Goal: Complete application form: Complete application form

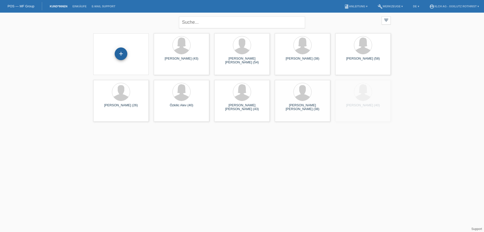
click at [118, 57] on div "+" at bounding box center [121, 53] width 12 height 9
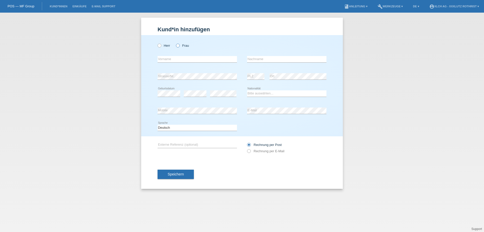
click at [185, 46] on label "Frau" at bounding box center [182, 46] width 13 height 4
click at [179, 46] on input "Frau" at bounding box center [177, 45] width 3 height 3
radio input "true"
click at [177, 59] on input "text" at bounding box center [197, 59] width 79 height 6
type input "THULUKSHY"
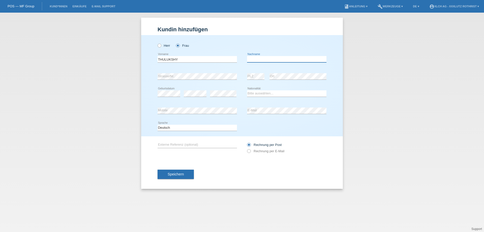
click at [271, 60] on input "text" at bounding box center [286, 59] width 79 height 6
type input "VAITHILINGAM"
click at [261, 97] on icon at bounding box center [286, 97] width 79 height 0
click at [262, 92] on select "Bitte auswählen... Schweiz Deutschland Liechtenstein Österreich ------------ Af…" at bounding box center [286, 93] width 79 height 6
select select "CH"
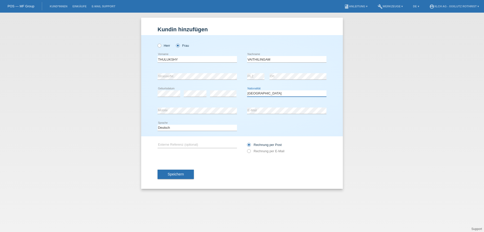
click at [247, 90] on select "Bitte auswählen... Schweiz Deutschland Liechtenstein Österreich ------------ Af…" at bounding box center [286, 93] width 79 height 6
click at [271, 152] on label "Rechnung per E-Mail" at bounding box center [265, 151] width 37 height 4
click at [250, 152] on input "Rechnung per E-Mail" at bounding box center [248, 152] width 3 height 6
radio input "true"
click at [185, 174] on button "Speichern" at bounding box center [176, 174] width 36 height 10
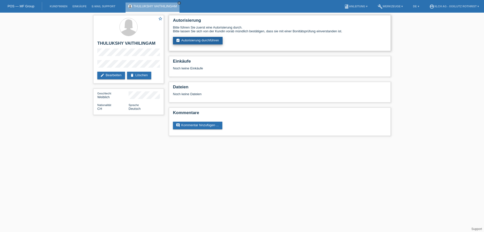
click at [213, 42] on link "assignment_turned_in Autorisierung durchführen" at bounding box center [198, 41] width 50 height 8
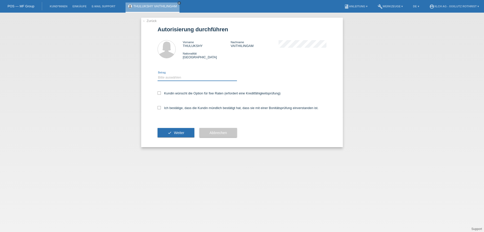
click at [201, 79] on select "Bitte auswählen CHF 1.00 - CHF 499.00 CHF 500.00 - CHF 1'999.00 CHF 2'000.00 - …" at bounding box center [197, 77] width 79 height 6
click at [198, 74] on div "Bitte auswählen CHF 1.00 - CHF 499.00 CHF 500.00 - CHF 1'999.00 CHF 2'000.00 - …" at bounding box center [197, 77] width 79 height 17
click at [198, 76] on select "Bitte auswählen CHF 1.00 - CHF 499.00 CHF 500.00 - CHF 1'999.00 CHF 2'000.00 - …" at bounding box center [197, 77] width 79 height 6
select select "3"
click at [158, 74] on select "Bitte auswählen CHF 1.00 - CHF 499.00 CHF 500.00 - CHF 1'999.00 CHF 2'000.00 - …" at bounding box center [197, 77] width 79 height 6
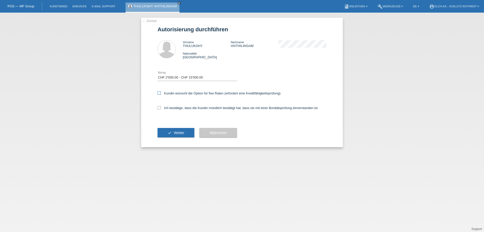
click at [160, 93] on icon at bounding box center [159, 92] width 3 height 3
click at [160, 93] on input "Kundin wünscht die Option für fixe Raten (erfordert eine Kreditfähigkeitsprüfun…" at bounding box center [159, 92] width 3 height 3
checkbox input "true"
click at [160, 107] on icon at bounding box center [159, 107] width 3 height 3
click at [160, 107] on input "Ich bestätige, dass die Kundin mündlich bestätigt hat, dass sie mit einer Bonit…" at bounding box center [159, 107] width 3 height 3
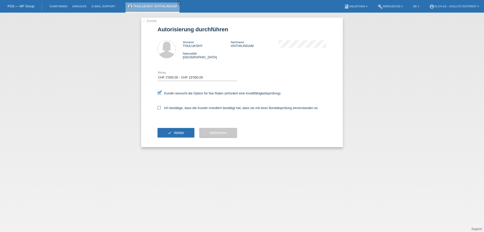
checkbox input "true"
click at [185, 134] on button "check Weiter" at bounding box center [176, 133] width 37 height 10
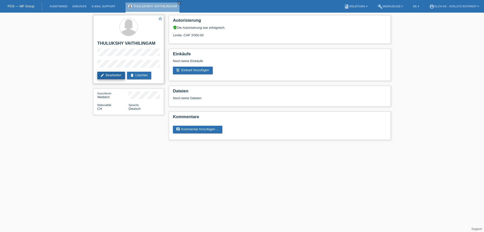
click at [111, 76] on link "edit Bearbeiten" at bounding box center [111, 76] width 28 height 8
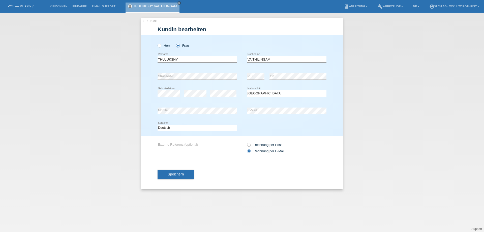
select select "CH"
drag, startPoint x: 198, startPoint y: 61, endPoint x: 91, endPoint y: 73, distance: 108.0
click at [91, 73] on div "← Zurück [PERSON_NAME] bearbeiten [PERSON_NAME] Frau THULUKSHY error Vorname C" at bounding box center [242, 122] width 484 height 219
type input "KAJENTHAN"
click at [191, 175] on button "Speichern" at bounding box center [176, 174] width 36 height 10
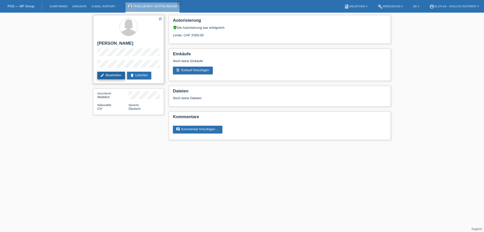
click at [119, 76] on link "edit Bearbeiten" at bounding box center [111, 76] width 28 height 8
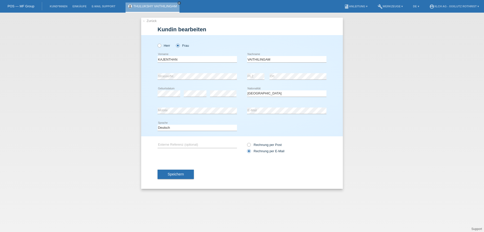
select select "CH"
click at [179, 2] on icon "close" at bounding box center [179, 3] width 3 height 3
click at [60, 9] on li "Kund*innen" at bounding box center [58, 6] width 23 height 13
click at [59, 5] on link "Kund*innen" at bounding box center [58, 6] width 23 height 3
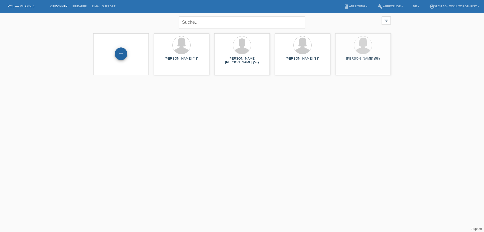
click at [125, 58] on div "+" at bounding box center [121, 53] width 12 height 9
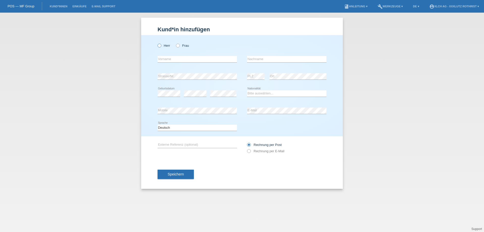
click at [169, 45] on label "Herr" at bounding box center [164, 46] width 13 height 4
click at [161, 45] on input "Herr" at bounding box center [159, 45] width 3 height 3
radio input "true"
click at [166, 61] on input "text" at bounding box center [197, 59] width 79 height 6
type input "KAJENTHAN"
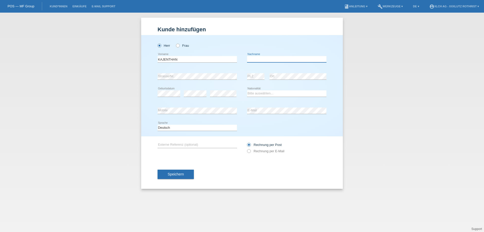
click at [254, 60] on input "text" at bounding box center [286, 59] width 79 height 6
type input "VAITHILINGAM"
click at [268, 94] on select "Bitte auswählen... Schweiz Deutschland Liechtenstein Österreich ------------ Af…" at bounding box center [286, 93] width 79 height 6
select select "CH"
click at [247, 90] on select "Bitte auswählen... Schweiz Deutschland Liechtenstein Österreich ------------ Af…" at bounding box center [286, 93] width 79 height 6
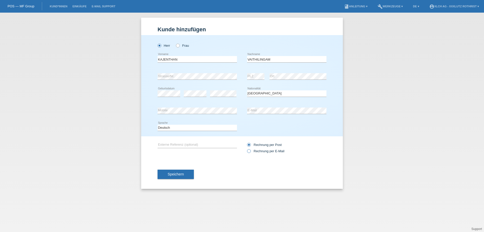
click at [261, 151] on label "Rechnung per E-Mail" at bounding box center [265, 151] width 37 height 4
click at [250, 151] on input "Rechnung per E-Mail" at bounding box center [248, 152] width 3 height 6
radio input "true"
click at [190, 174] on button "Speichern" at bounding box center [176, 174] width 36 height 10
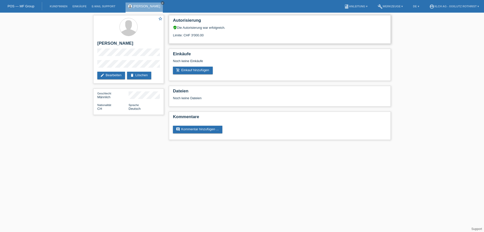
drag, startPoint x: 204, startPoint y: 35, endPoint x: 192, endPoint y: 36, distance: 12.9
click at [192, 36] on div "Limite: CHF 3'000.00" at bounding box center [280, 33] width 214 height 8
click at [135, 44] on h2 "KAJENTHAN VAITHILINGAM" at bounding box center [128, 45] width 63 height 8
copy h2 "VAITHILINGAM"
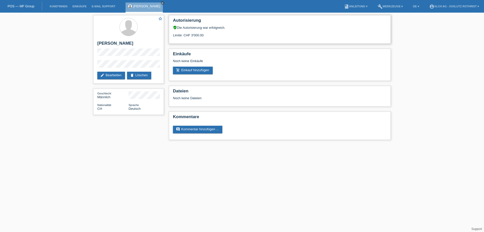
drag, startPoint x: 187, startPoint y: 34, endPoint x: 190, endPoint y: 26, distance: 8.8
click at [202, 32] on div "Limite: CHF 3'000.00" at bounding box center [280, 33] width 214 height 8
click at [184, 20] on h2 "Autorisierung" at bounding box center [280, 22] width 214 height 8
drag, startPoint x: 205, startPoint y: 35, endPoint x: 185, endPoint y: 36, distance: 20.2
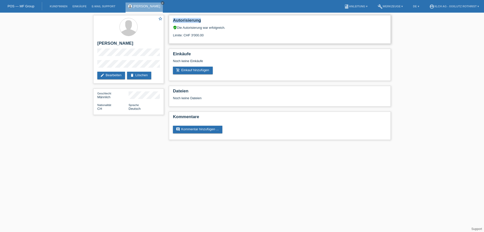
click at [185, 36] on div "Limite: CHF 3'000.00" at bounding box center [280, 33] width 214 height 8
click at [137, 42] on h2 "KAJENTHAN VAITHILINGAM" at bounding box center [128, 45] width 63 height 8
copy h2 "VAITHILINGAM"
